Goal: Information Seeking & Learning: Learn about a topic

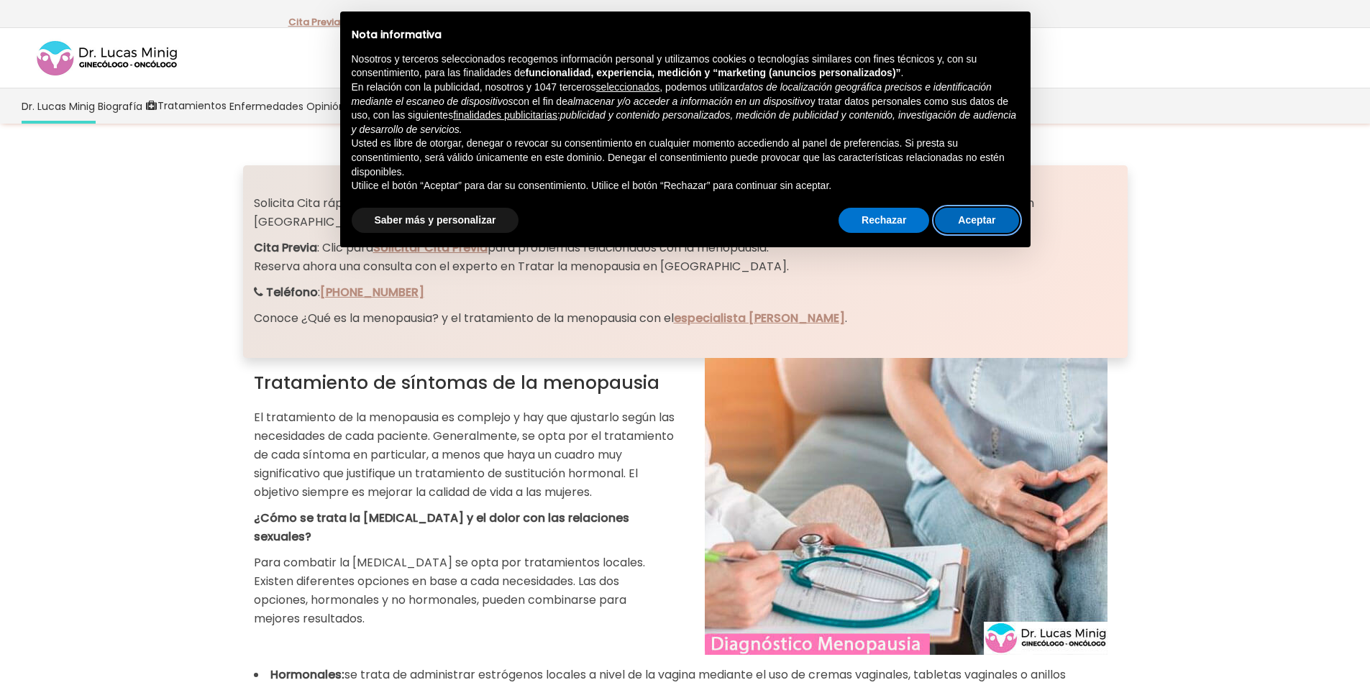
click at [1002, 222] on button "Aceptar" at bounding box center [976, 221] width 83 height 26
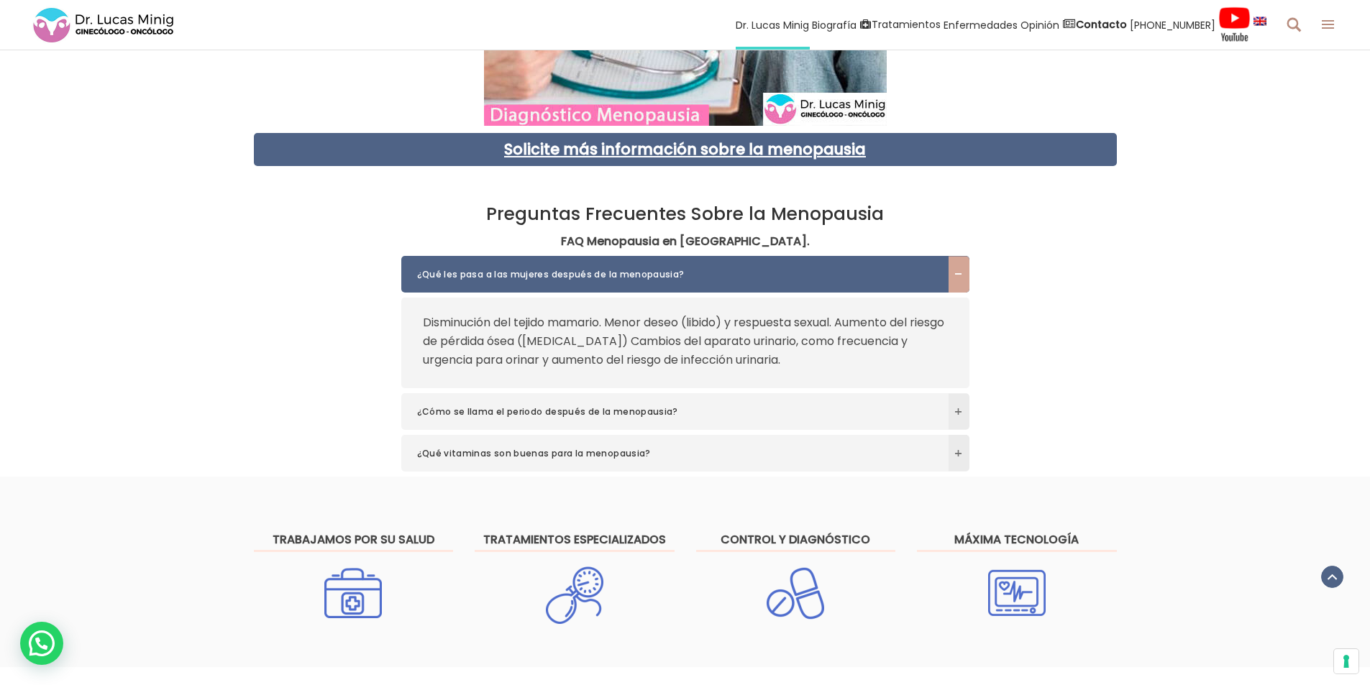
scroll to position [2230, 0]
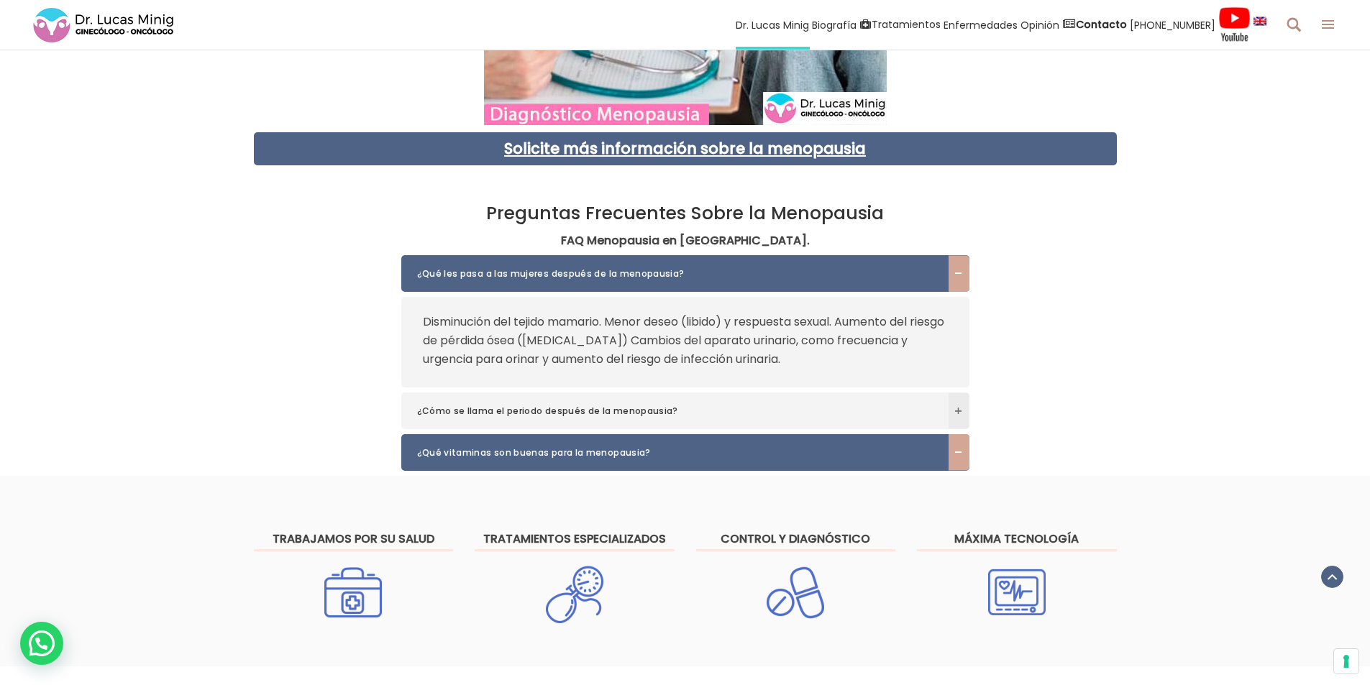
click at [529, 446] on span "¿Qué vitaminas son buenas para la menopausia?" at bounding box center [671, 453] width 509 height 14
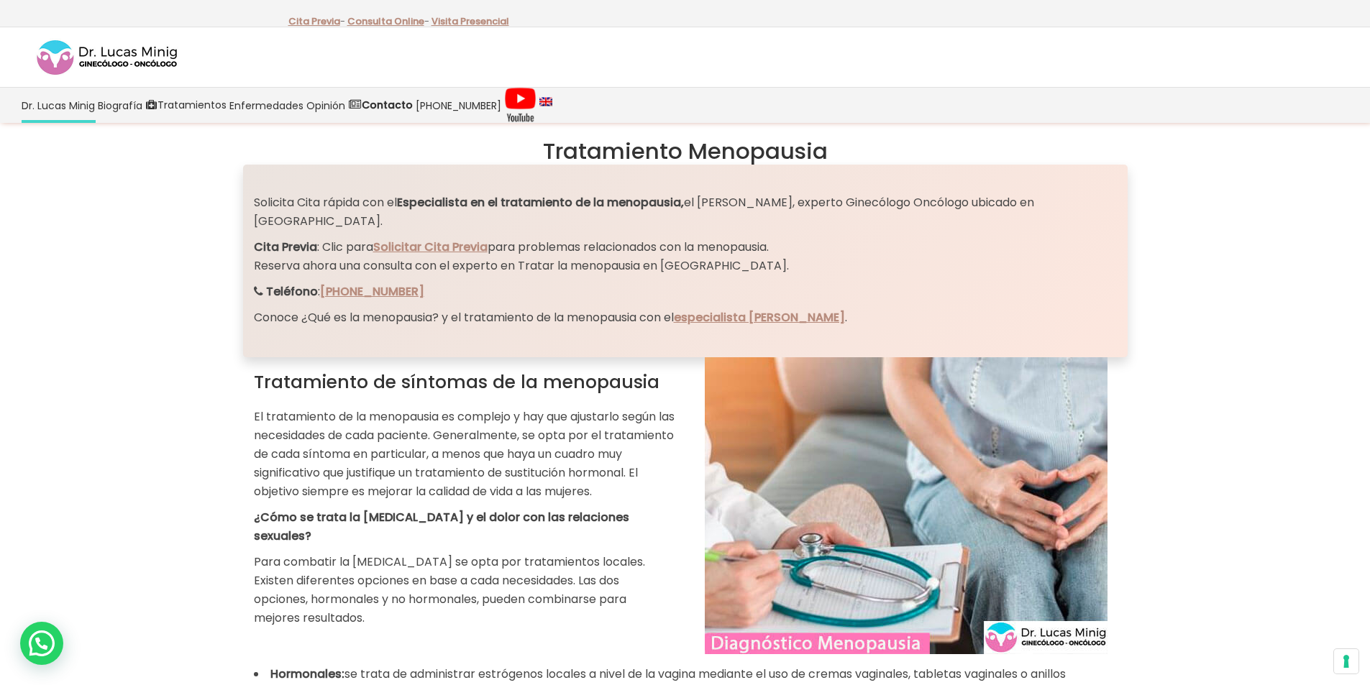
scroll to position [0, 0]
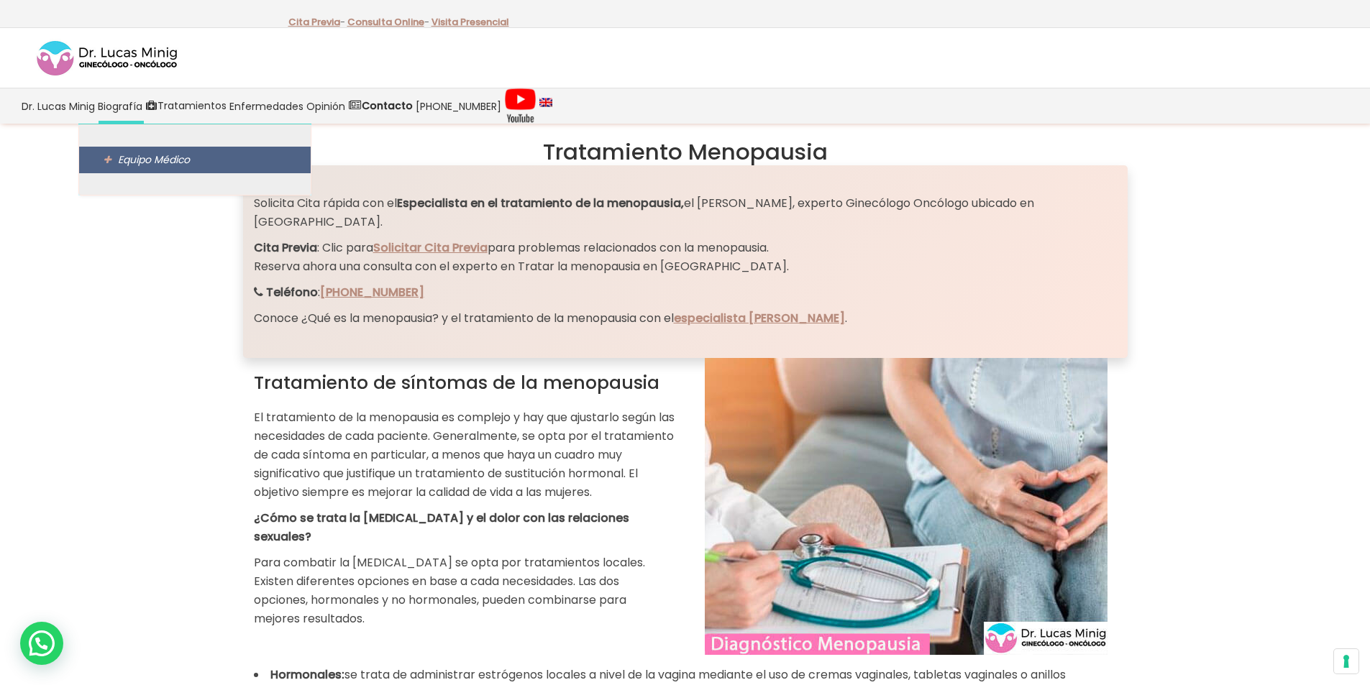
click at [152, 158] on span "Equipo Médico" at bounding box center [154, 159] width 72 height 14
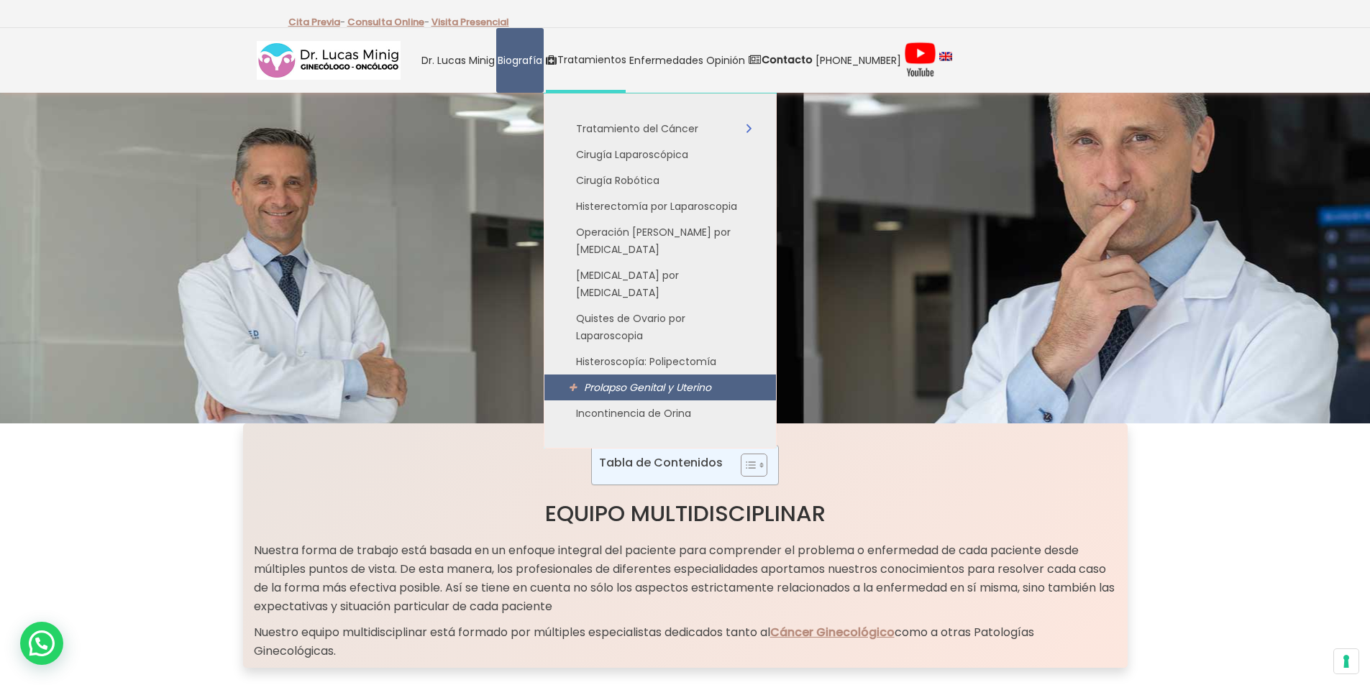
click at [679, 380] on span "Prolapso Genital y Uterino" at bounding box center [647, 387] width 127 height 14
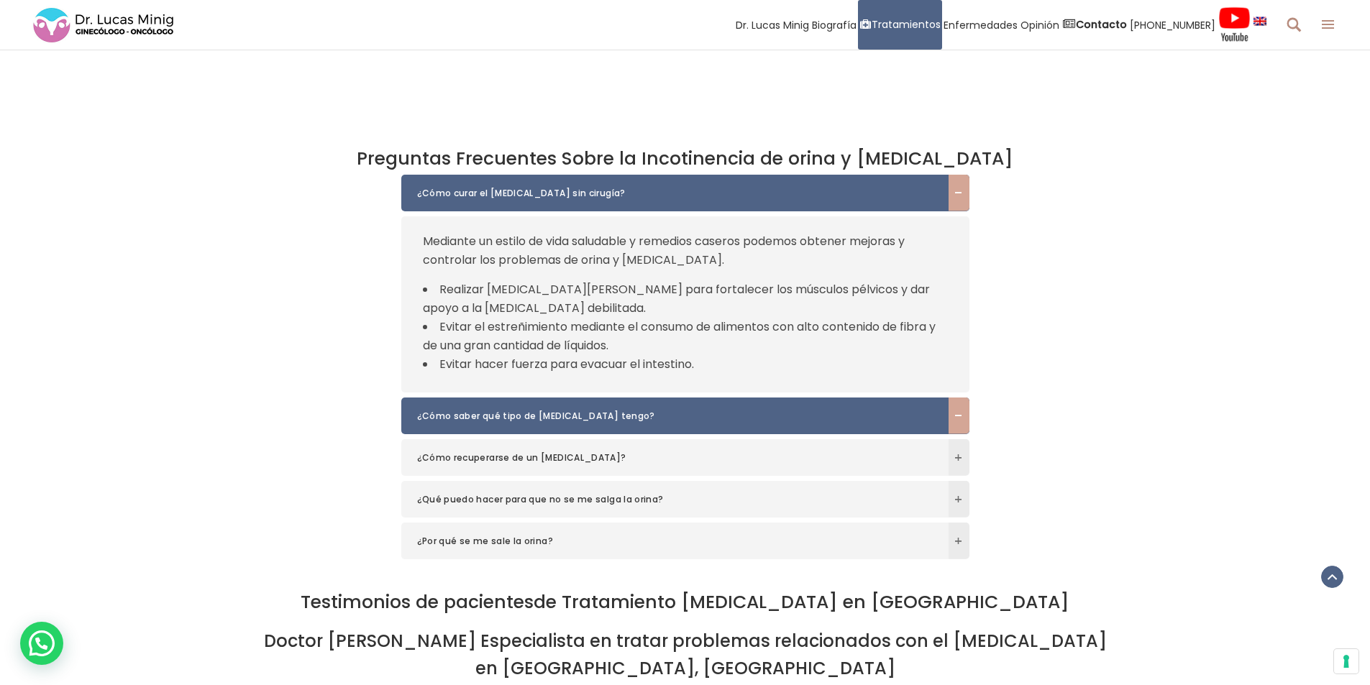
scroll to position [3381, 0]
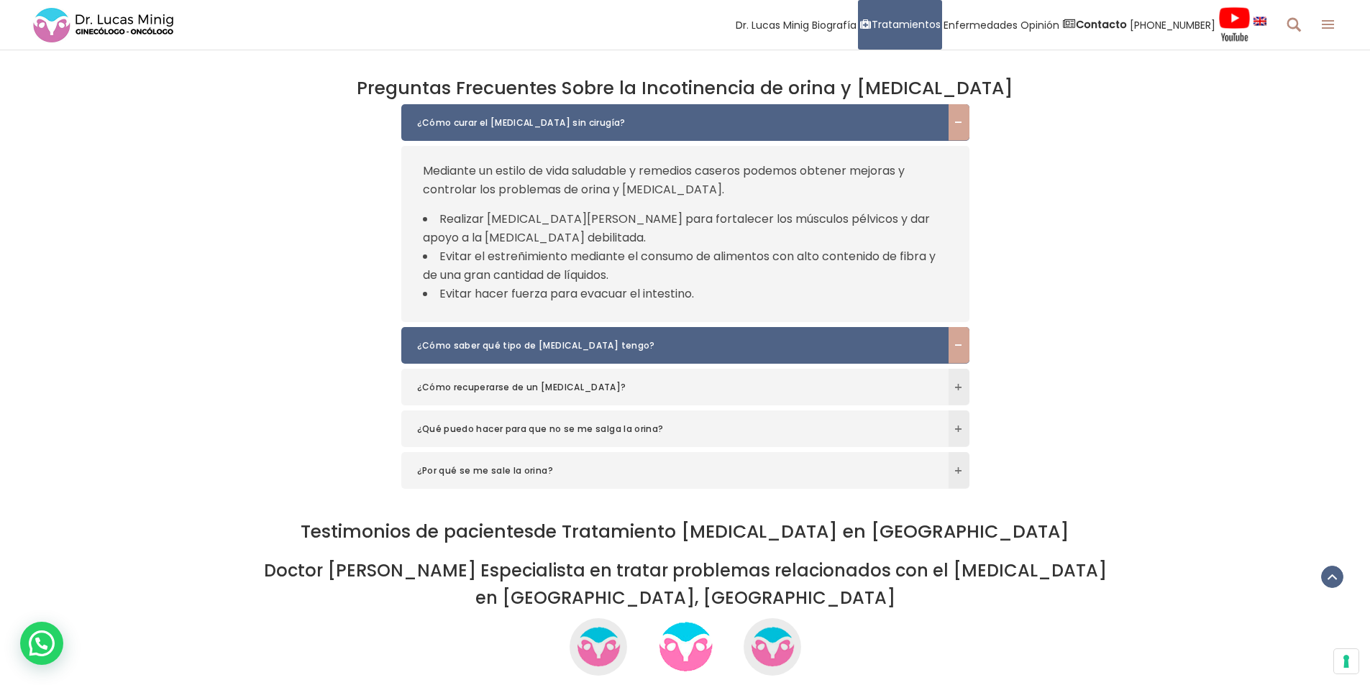
click at [572, 339] on span "¿Cómo saber qué tipo de prolapso tengo?" at bounding box center [671, 346] width 509 height 14
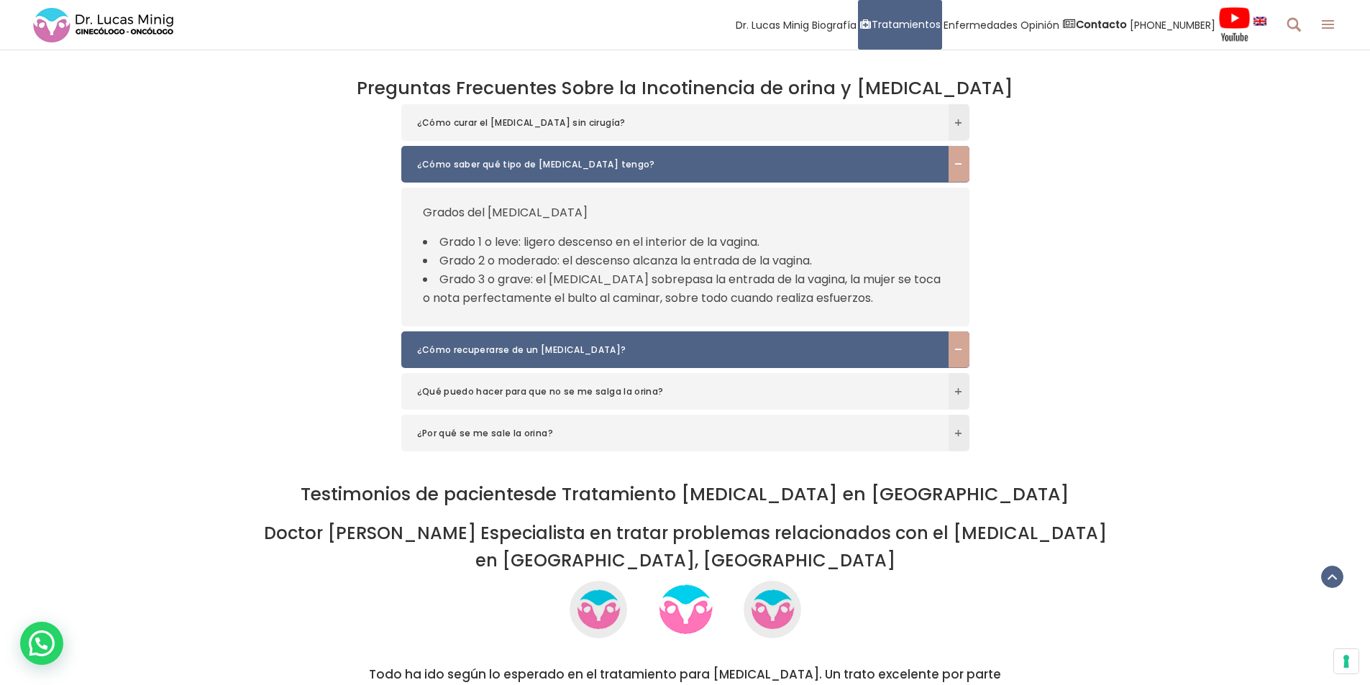
click at [529, 343] on span "¿Cómo recuperarse de un prolapso?" at bounding box center [671, 350] width 509 height 14
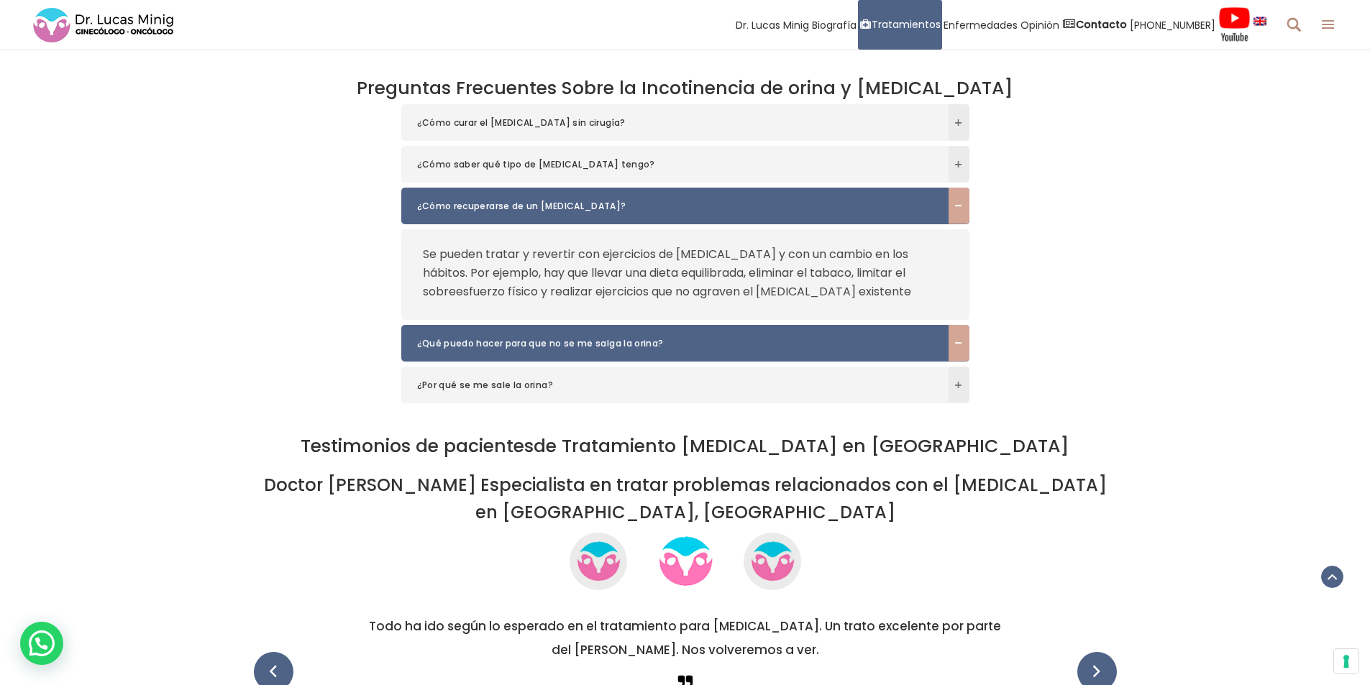
click at [524, 337] on span "¿Qué puedo hacer para que no se me salga la orina?" at bounding box center [671, 344] width 509 height 14
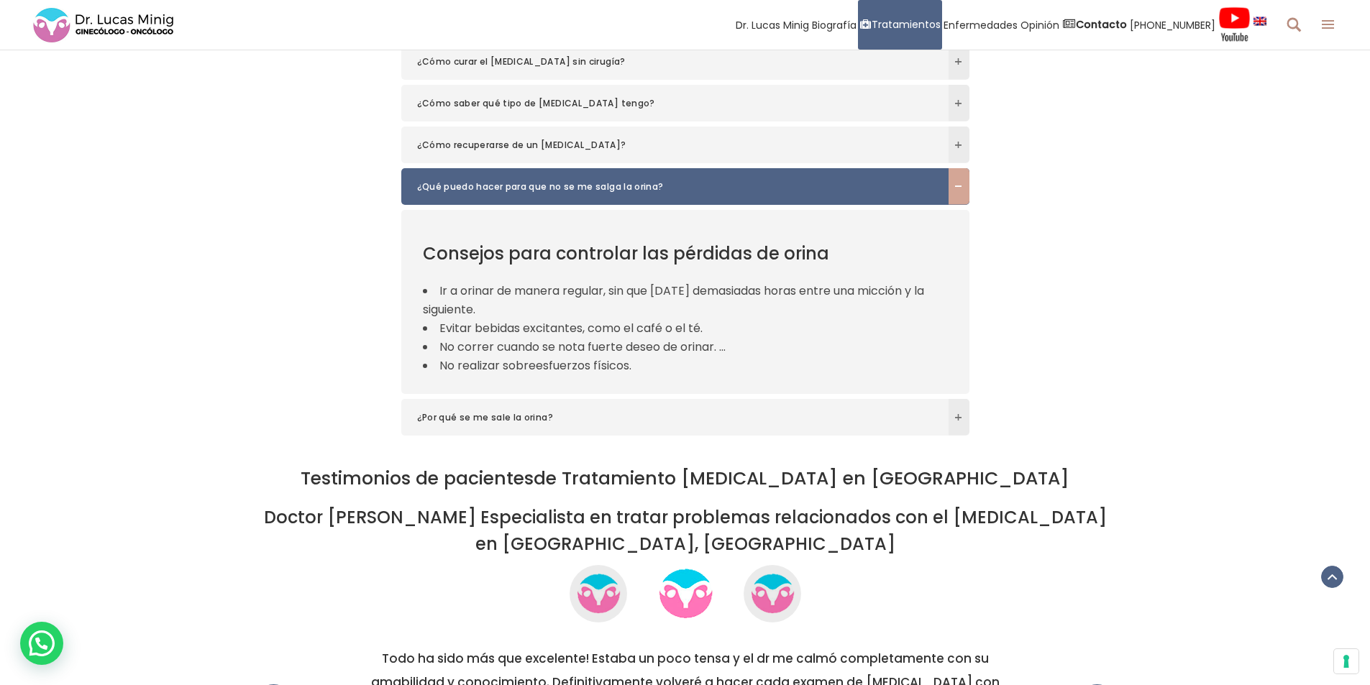
scroll to position [3524, 0]
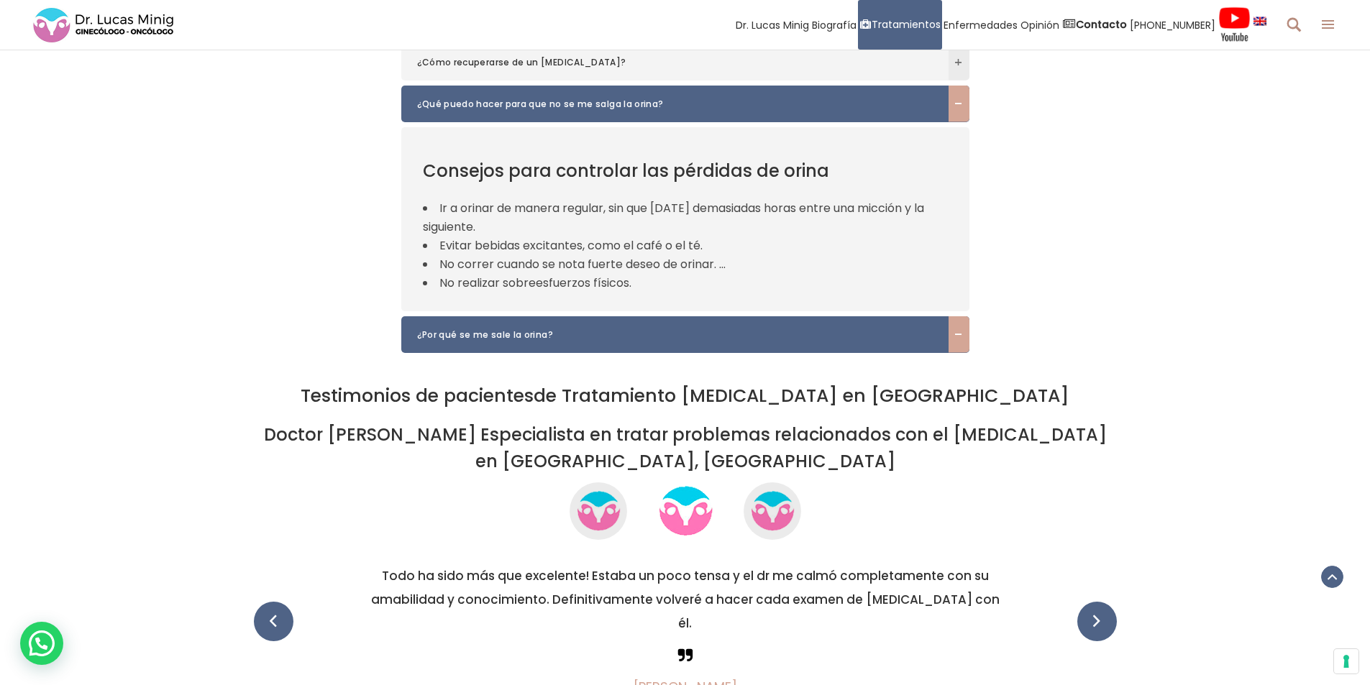
click at [519, 328] on span "¿Por qué se me sale la orina?" at bounding box center [671, 335] width 509 height 14
